Goal: Use online tool/utility: Utilize a website feature to perform a specific function

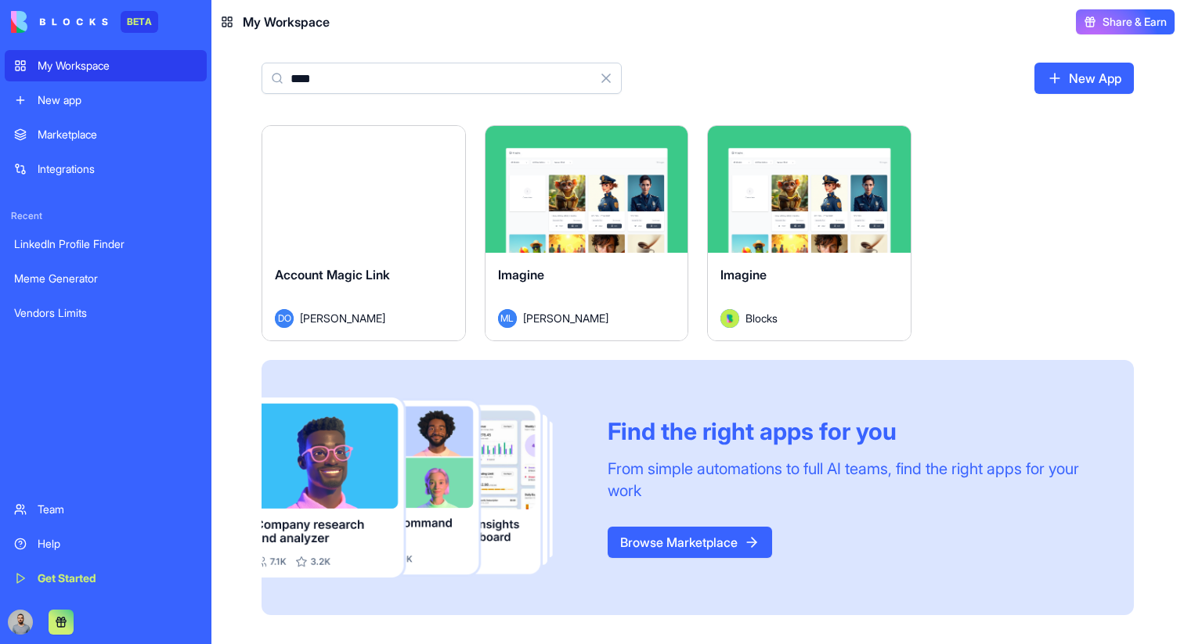
type input "****"
click at [396, 192] on button "Launch" at bounding box center [363, 189] width 117 height 31
